Goal: Task Accomplishment & Management: Use online tool/utility

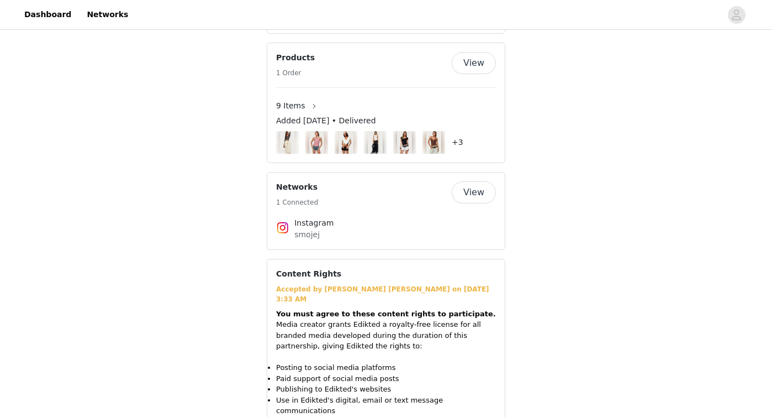
scroll to position [936, 0]
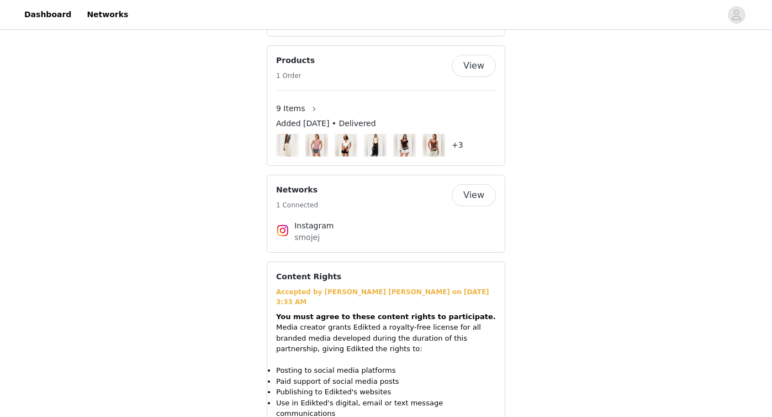
click at [477, 65] on button "View" at bounding box center [474, 66] width 44 height 22
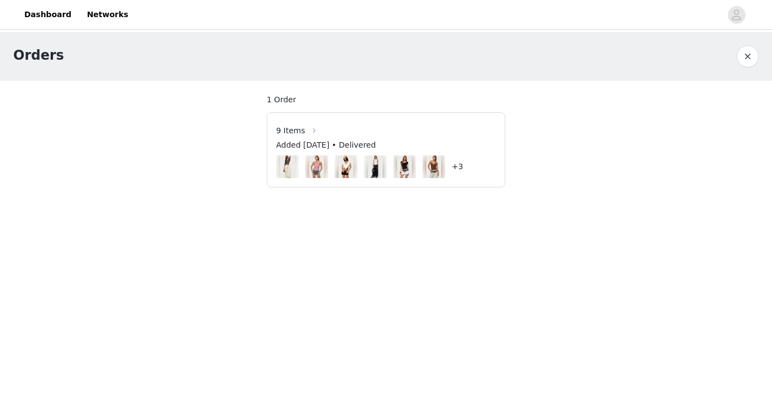
click at [309, 127] on button "button" at bounding box center [315, 131] width 18 height 18
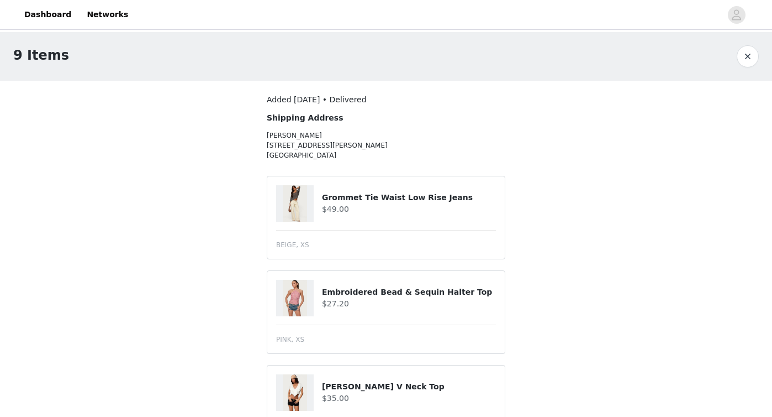
click at [750, 61] on button "button" at bounding box center [748, 56] width 22 height 22
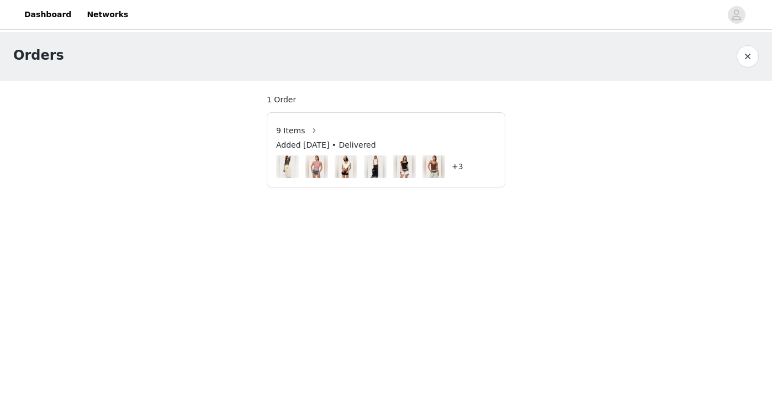
click at [749, 51] on button "button" at bounding box center [748, 56] width 22 height 22
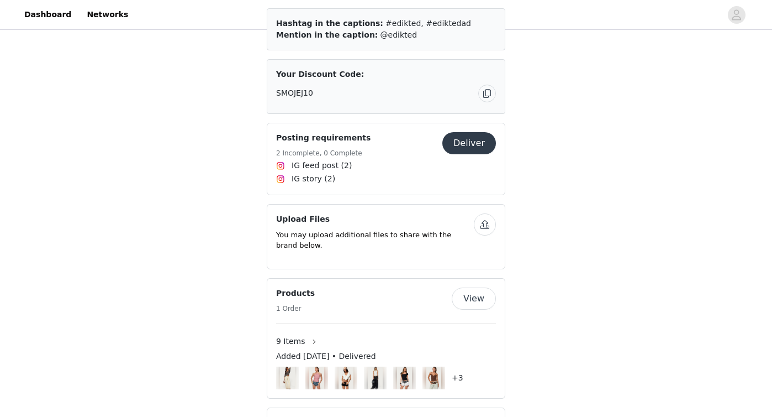
scroll to position [693, 0]
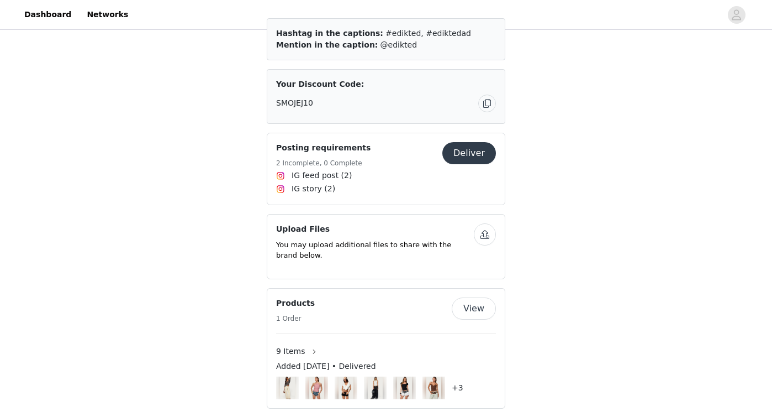
click at [470, 150] on button "Deliver" at bounding box center [470, 153] width 54 height 22
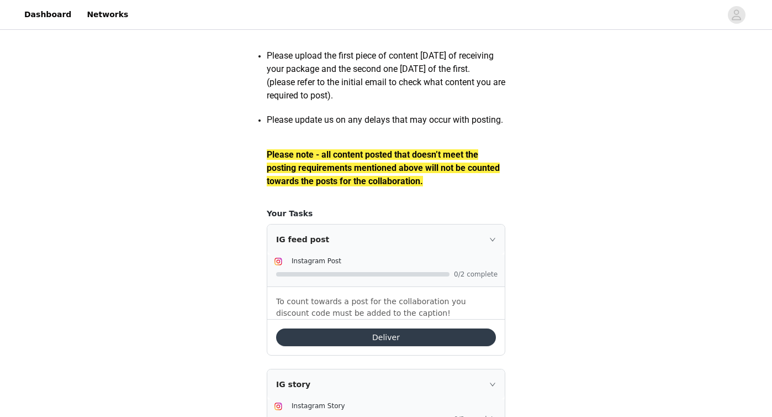
scroll to position [1525, 0]
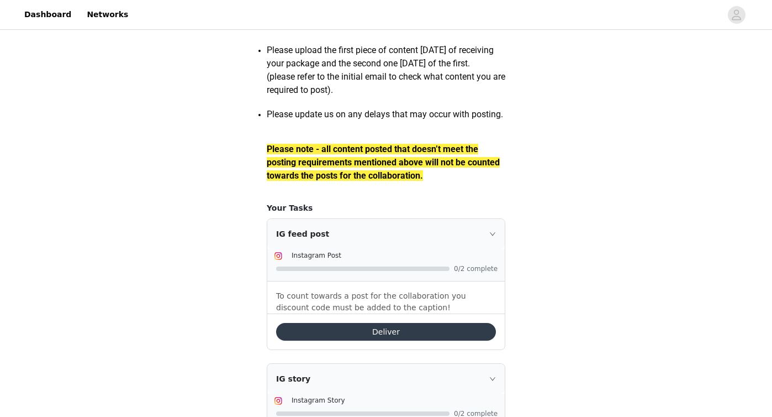
click at [427, 340] on button "Deliver" at bounding box center [386, 332] width 220 height 18
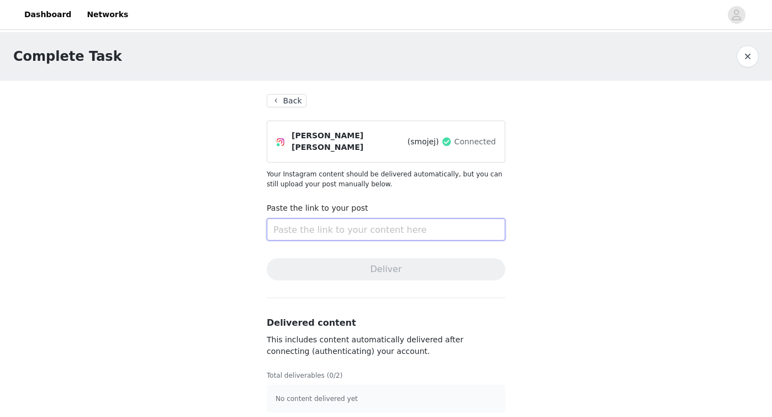
click at [401, 222] on input "text" at bounding box center [386, 229] width 239 height 22
paste input "[URL][DOMAIN_NAME]"
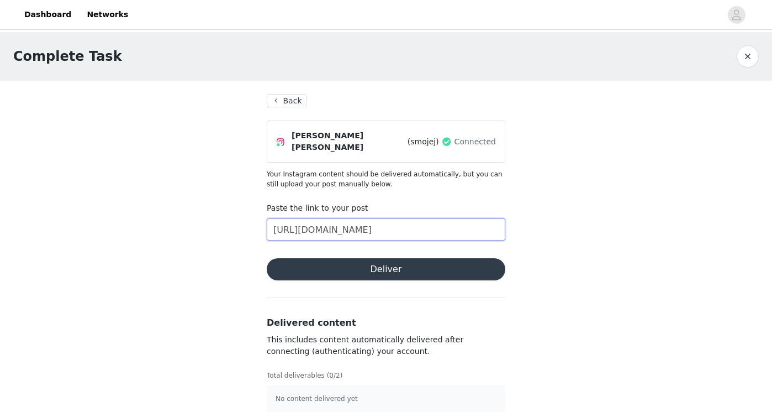
scroll to position [3, 0]
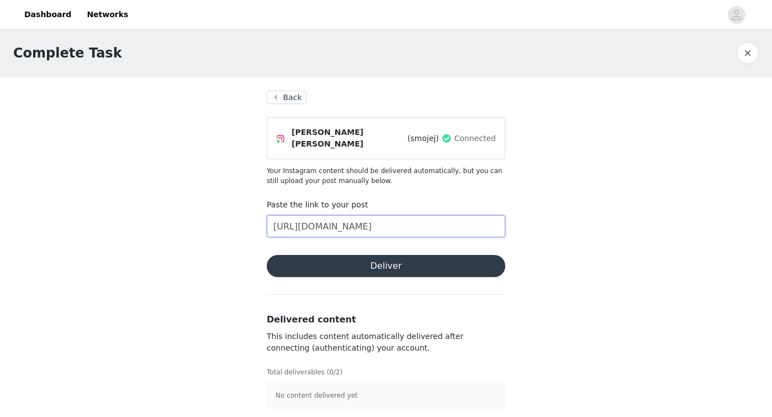
type input "[URL][DOMAIN_NAME]"
click at [415, 262] on button "Deliver" at bounding box center [386, 266] width 239 height 22
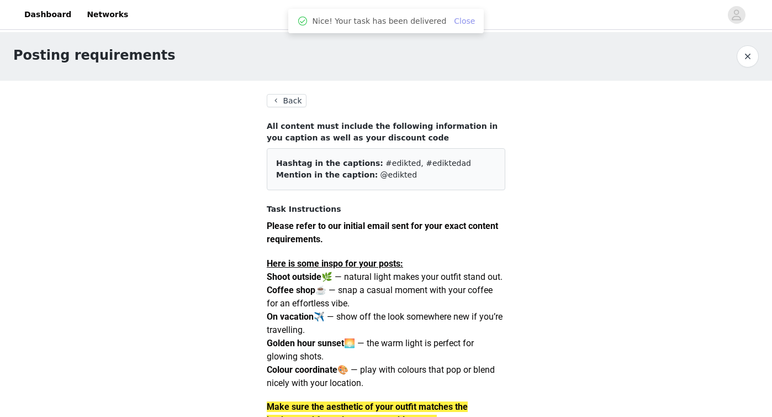
click at [464, 20] on link "Close" at bounding box center [464, 21] width 21 height 9
click at [300, 98] on button "Back" at bounding box center [287, 100] width 40 height 13
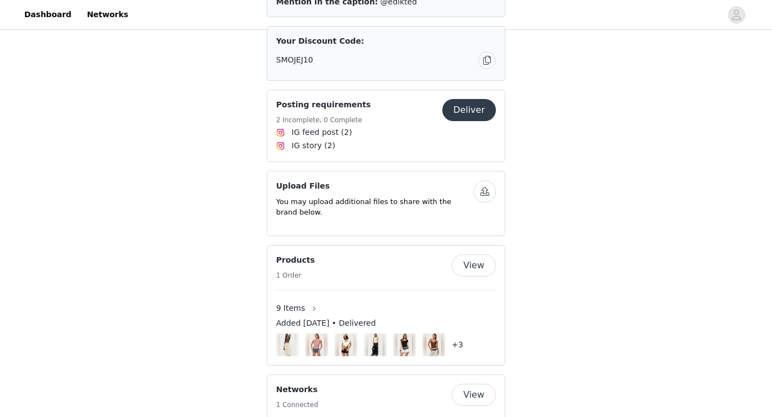
scroll to position [736, 0]
click at [481, 111] on button "Deliver" at bounding box center [470, 110] width 54 height 22
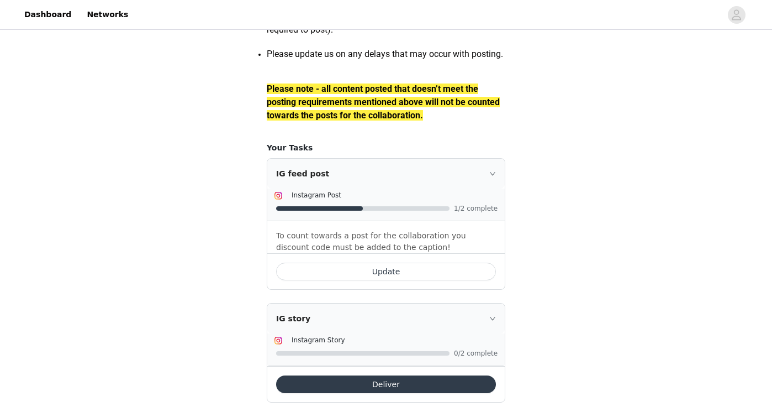
scroll to position [1636, 0]
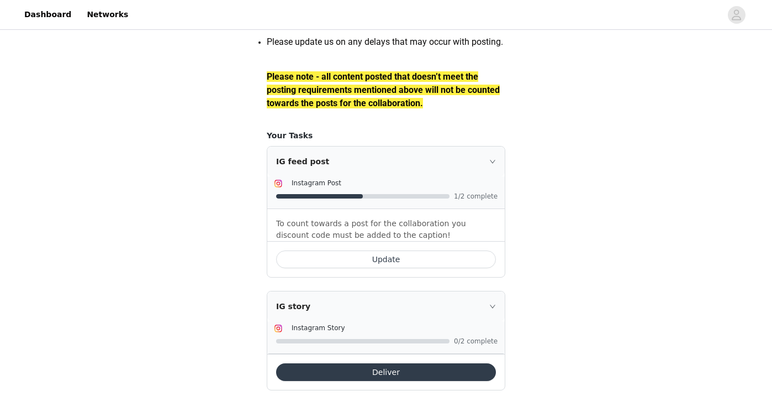
click at [408, 363] on button "Deliver" at bounding box center [386, 372] width 220 height 18
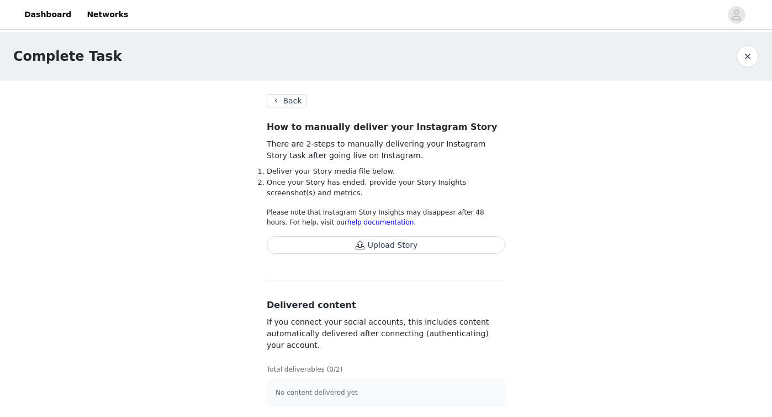
scroll to position [2, 0]
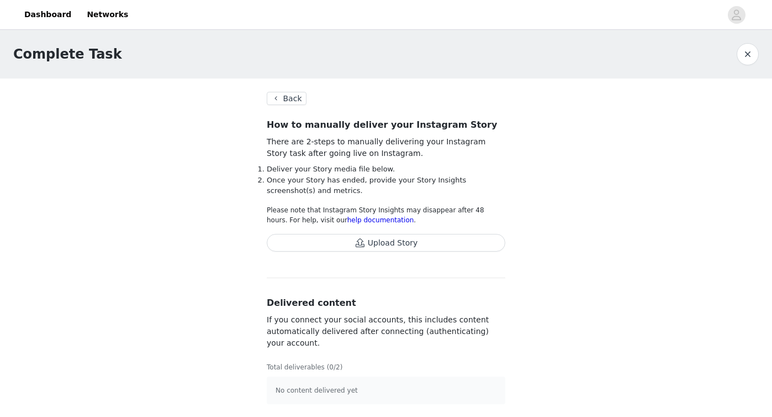
click at [418, 239] on button "Upload Story" at bounding box center [386, 243] width 239 height 18
click at [464, 243] on button "Upload Story" at bounding box center [386, 243] width 239 height 18
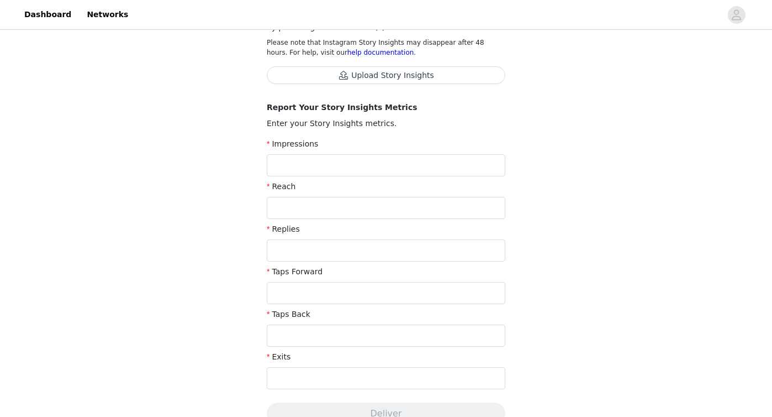
scroll to position [0, 0]
